Goal: Task Accomplishment & Management: Manage account settings

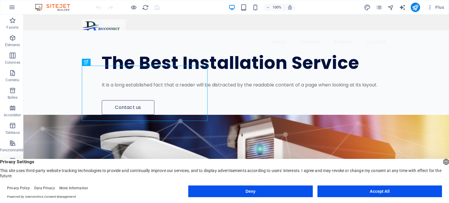
click at [427, 196] on button "Accept All" at bounding box center [380, 192] width 125 height 12
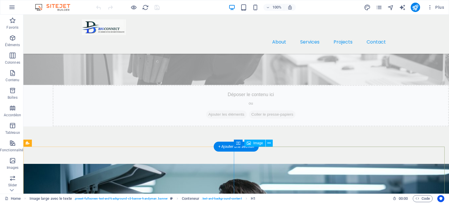
scroll to position [414, 0]
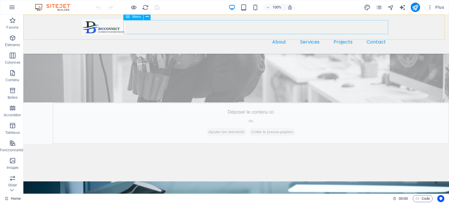
click at [282, 35] on nav "About Services Projects Contact" at bounding box center [236, 42] width 309 height 14
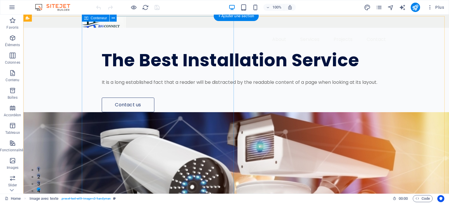
scroll to position [0, 0]
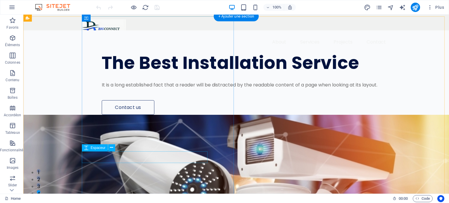
click at [143, 100] on div at bounding box center [252, 95] width 301 height 12
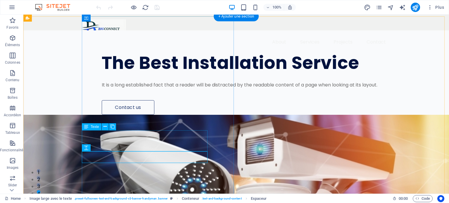
click at [136, 89] on div "It is a long established fact that a reader will be distracted by the readable …" at bounding box center [252, 85] width 301 height 7
click at [129, 89] on div "It is a long established fact that a reader will be distracted by the readable …" at bounding box center [252, 85] width 301 height 7
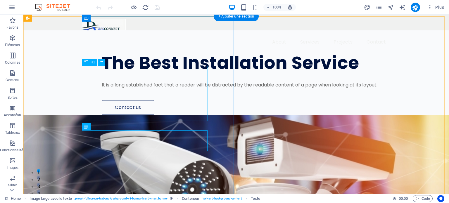
click at [122, 72] on div "The Best Installation Service" at bounding box center [252, 63] width 301 height 18
click at [133, 72] on div "The Best Installation Service" at bounding box center [252, 63] width 301 height 18
click at [135, 89] on div "It is a long established fact that a reader will be distracted by the readable …" at bounding box center [252, 85] width 301 height 7
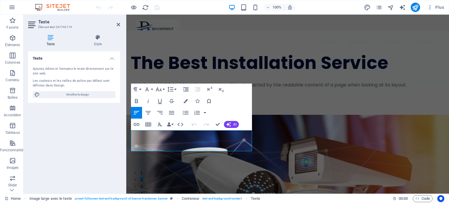
click at [62, 74] on div "Ajoutez, éditez et formatez le texte directement sur le site web." at bounding box center [74, 72] width 83 height 10
click at [164, 89] on p "It is a long established fact that a reader will be distracted by the readable …" at bounding box center [277, 85] width 292 height 7
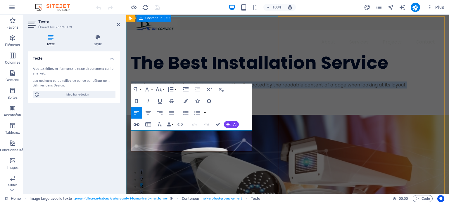
drag, startPoint x: 160, startPoint y: 146, endPoint x: 130, endPoint y: 129, distance: 34.8
click at [130, 115] on div "The Best Installation Service It is a long established fact that a reader will …" at bounding box center [287, 72] width 323 height 85
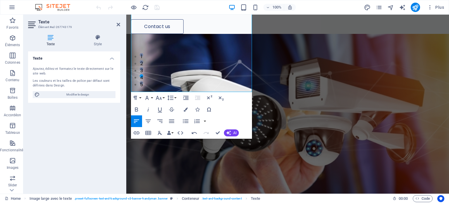
scroll to position [117, 0]
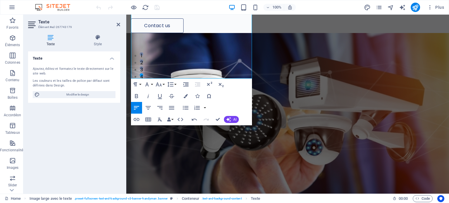
click at [228, 114] on div "Undo Redo Confirm (Ctrl+⏎) AI Améliorer Plus court Plus long Corriger l'orthogr…" at bounding box center [214, 120] width 50 height 12
click at [230, 118] on icon "button" at bounding box center [228, 119] width 5 height 5
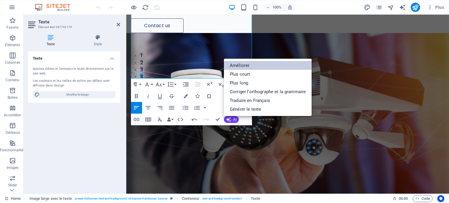
click at [242, 69] on link "Améliorer" at bounding box center [268, 65] width 88 height 9
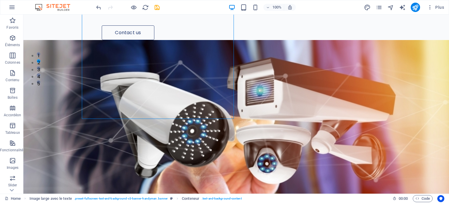
click at [271, 57] on figure at bounding box center [236, 150] width 426 height 220
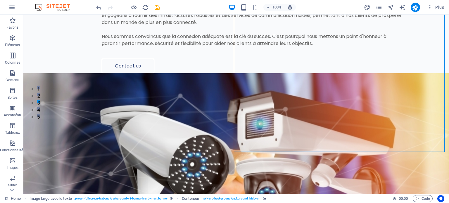
scroll to position [0, 0]
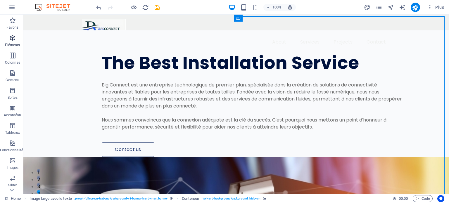
click at [13, 39] on icon "button" at bounding box center [12, 38] width 7 height 7
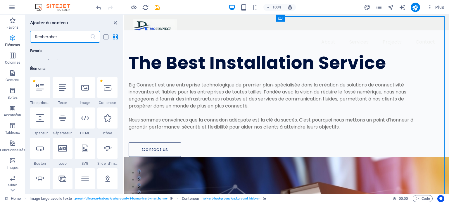
scroll to position [62, 0]
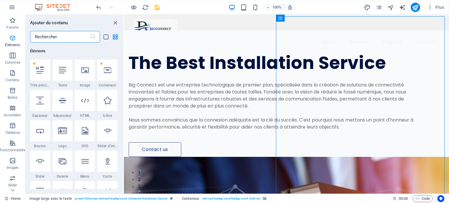
click at [13, 39] on icon "button" at bounding box center [12, 38] width 7 height 7
click at [16, 57] on icon "button" at bounding box center [12, 55] width 7 height 7
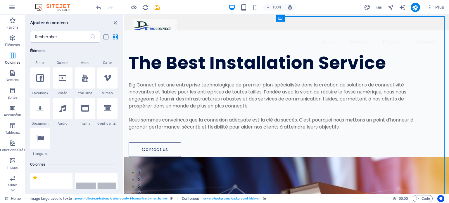
scroll to position [289, 0]
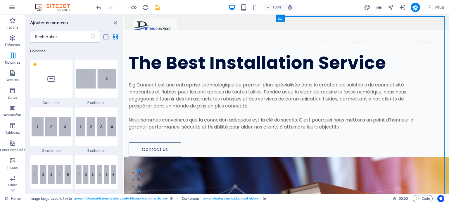
click at [378, 6] on icon "pages" at bounding box center [379, 7] width 7 height 7
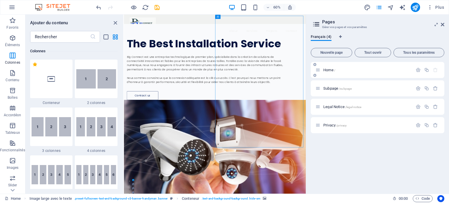
click at [351, 70] on p "Home /" at bounding box center [368, 70] width 88 height 4
click at [336, 87] on span "Subpage /subpage" at bounding box center [338, 88] width 28 height 4
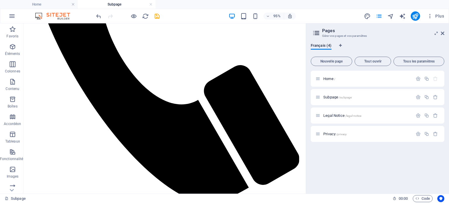
scroll to position [0, 0]
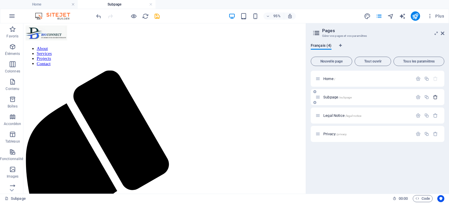
click at [437, 96] on icon "button" at bounding box center [435, 97] width 5 height 5
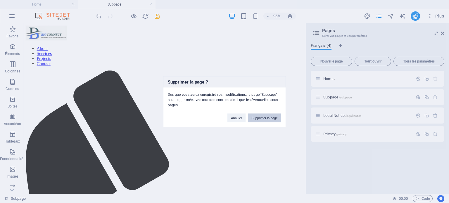
click at [263, 119] on button "Supprimer la page" at bounding box center [264, 118] width 33 height 9
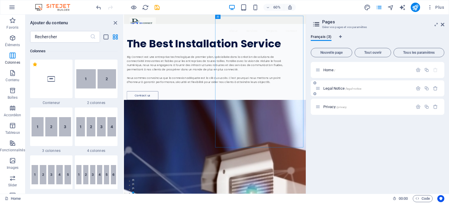
click at [376, 91] on div "Legal Notice /legal-notice" at bounding box center [364, 88] width 97 height 7
click at [328, 86] on span "Legal Notice /legal-notice" at bounding box center [343, 88] width 38 height 4
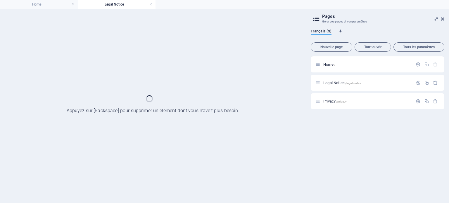
click at [339, 162] on div "Home / Legal Notice /legal-notice Privacy /privacy" at bounding box center [378, 127] width 134 height 142
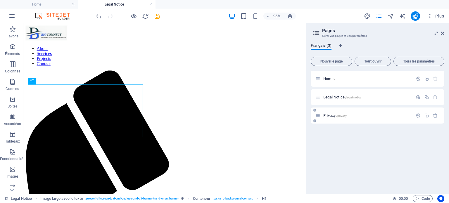
click at [340, 114] on span "/privacy" at bounding box center [342, 115] width 11 height 3
click at [157, 13] on icon "save" at bounding box center [157, 16] width 7 height 7
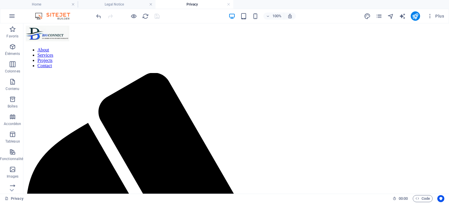
click at [63, 20] on div "100% Plus" at bounding box center [224, 16] width 449 height 14
click at [74, 4] on link at bounding box center [73, 5] width 4 height 6
click at [92, 7] on h4 "Privacy" at bounding box center [117, 4] width 78 height 6
click at [73, 3] on link at bounding box center [73, 5] width 4 height 6
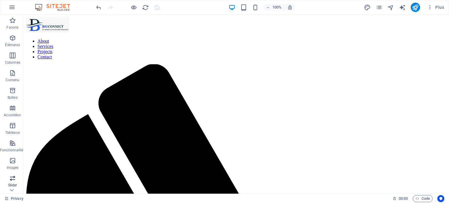
click at [12, 182] on icon "button" at bounding box center [12, 178] width 7 height 7
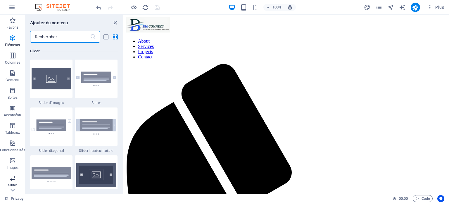
scroll to position [3317, 0]
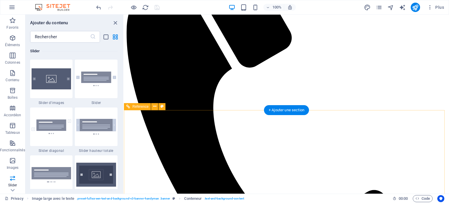
scroll to position [413, 0]
